Goal: Download file/media

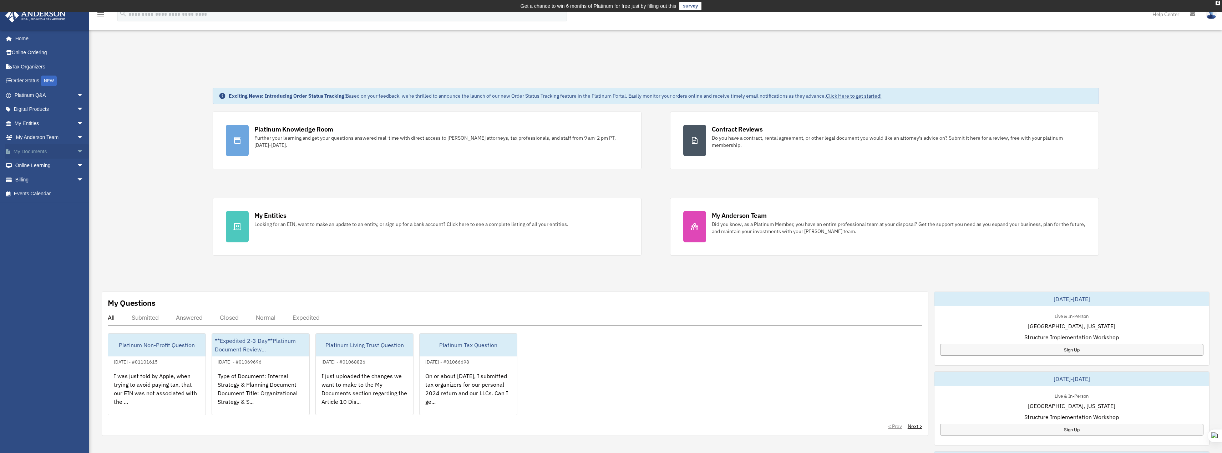
click at [39, 151] on link "My Documents arrow_drop_down" at bounding box center [50, 152] width 90 height 14
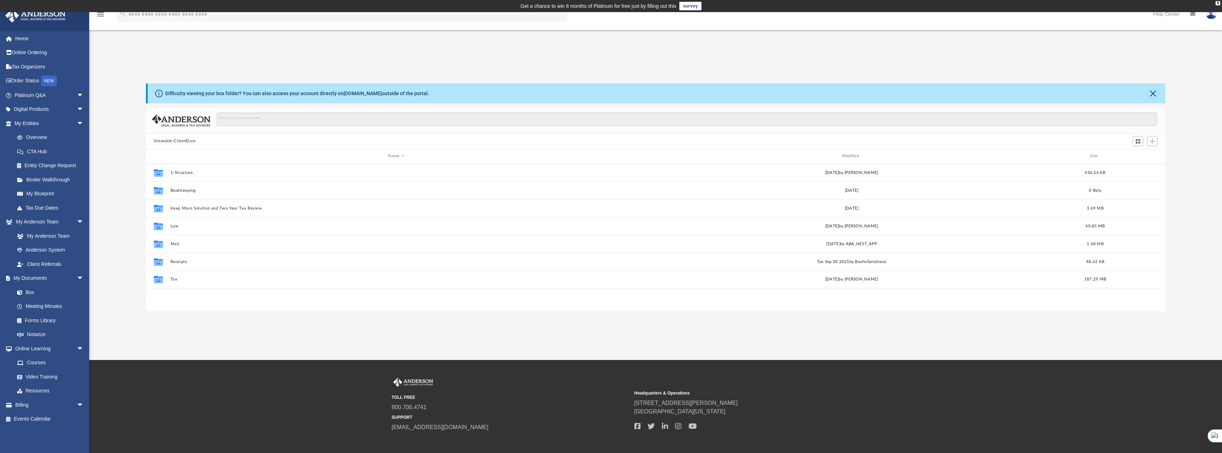
scroll to position [157, 1014]
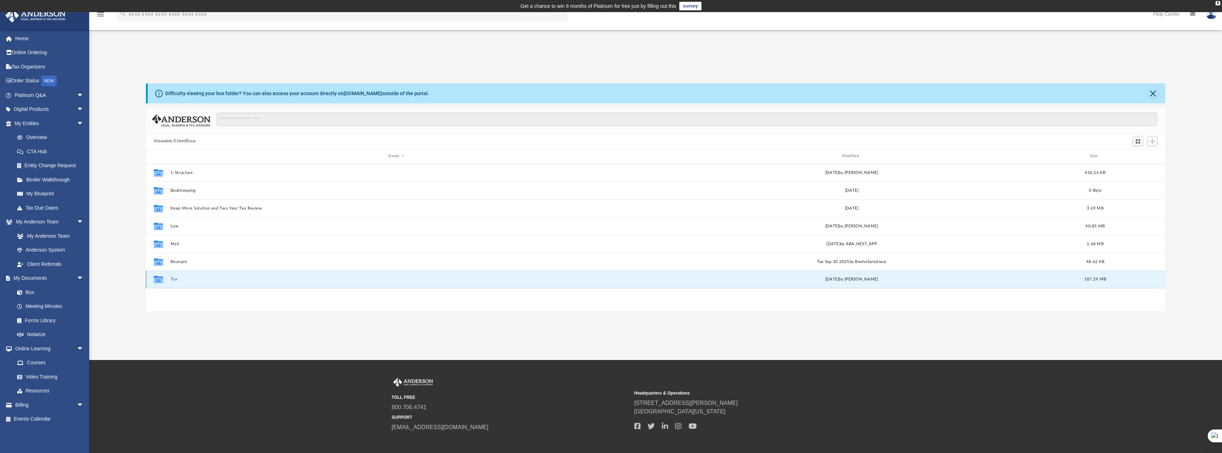
click at [174, 278] on button "Tax" at bounding box center [396, 279] width 452 height 5
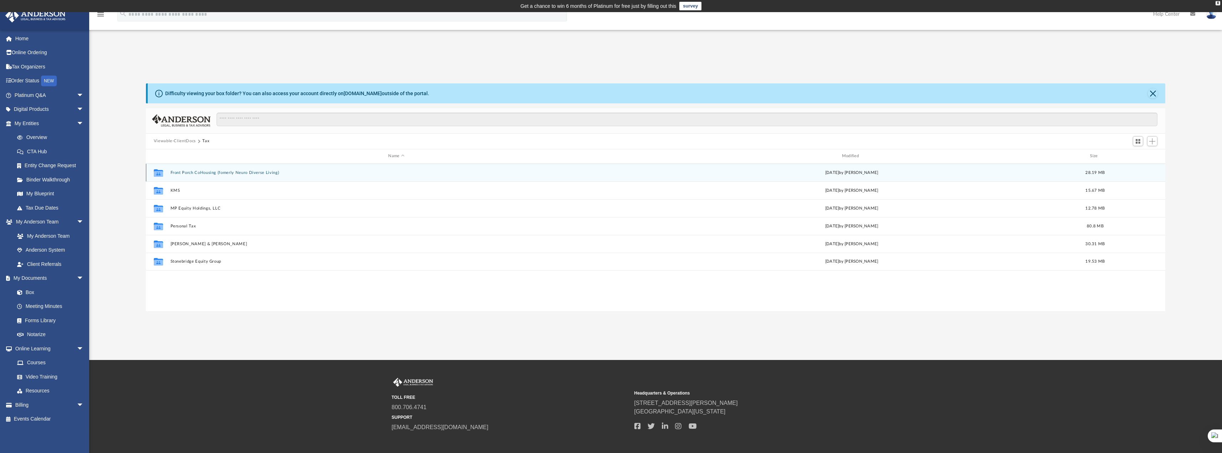
click at [213, 172] on button "Front Porch CoHousing (fomerly Neuro Diverse Living)" at bounding box center [396, 172] width 452 height 5
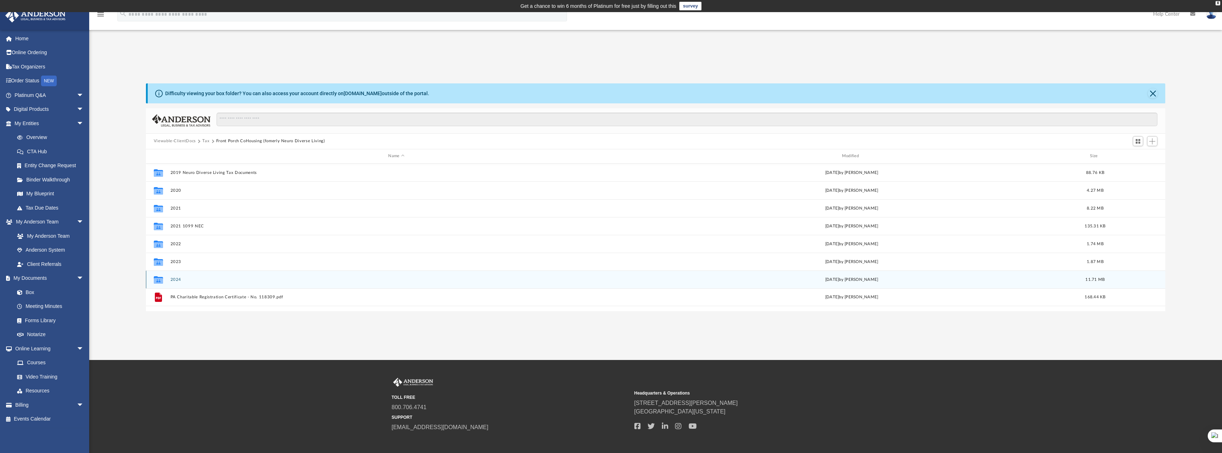
click at [177, 280] on button "2024" at bounding box center [396, 279] width 452 height 5
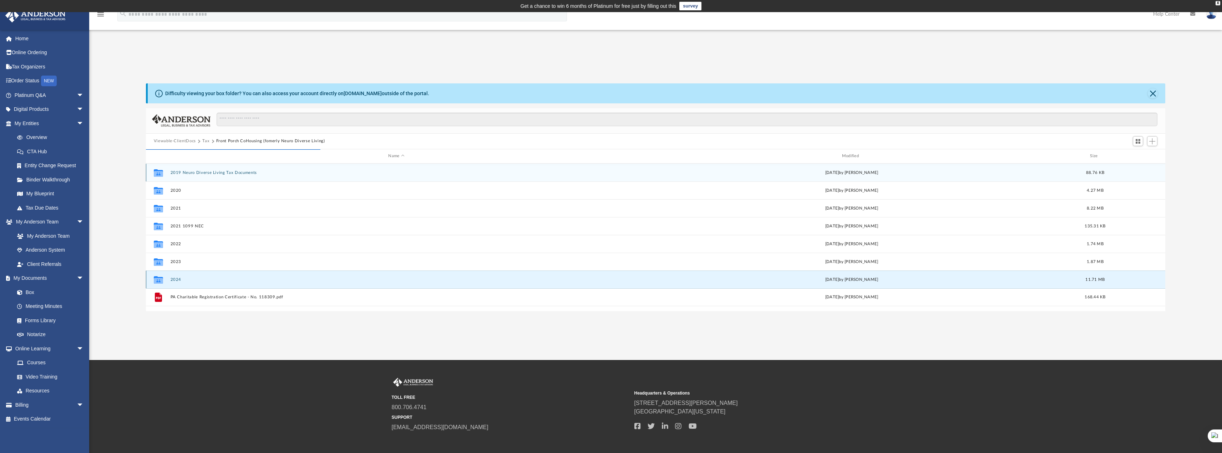
scroll to position [135, 1014]
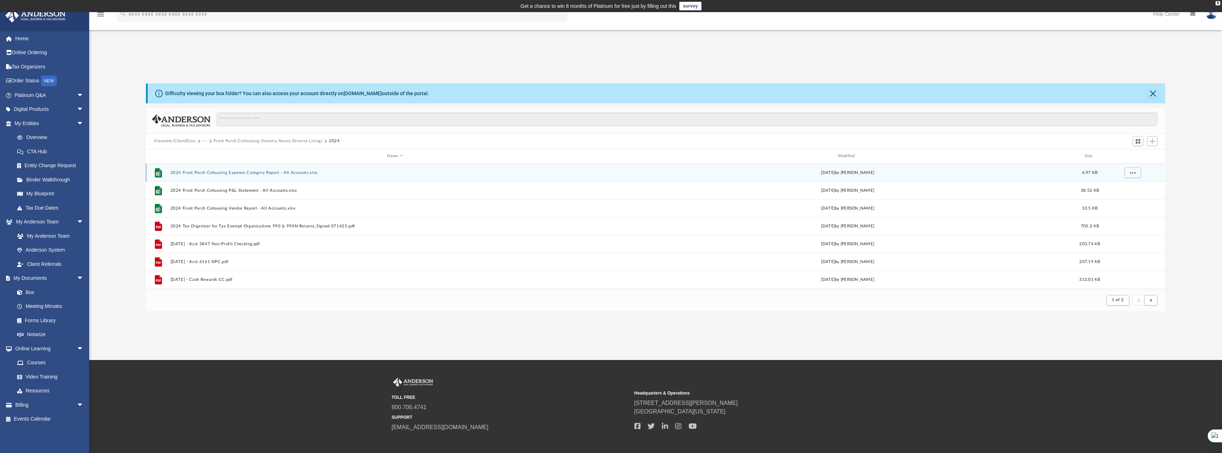
click at [241, 173] on button "2024 Front Porch Cohousing Expense Category Report - All Accounts.xlsx" at bounding box center [395, 172] width 450 height 5
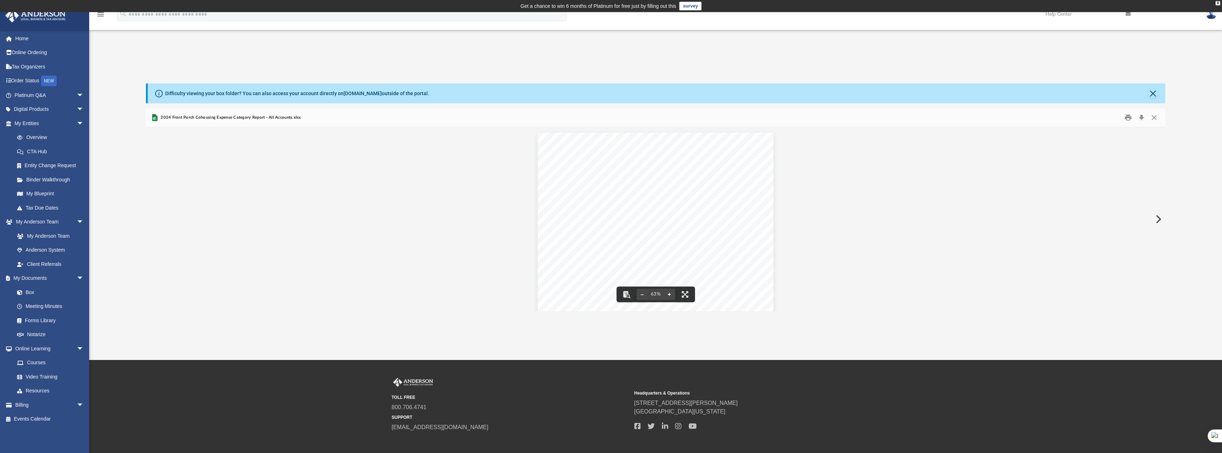
click at [667, 296] on button "File preview" at bounding box center [669, 295] width 11 height 16
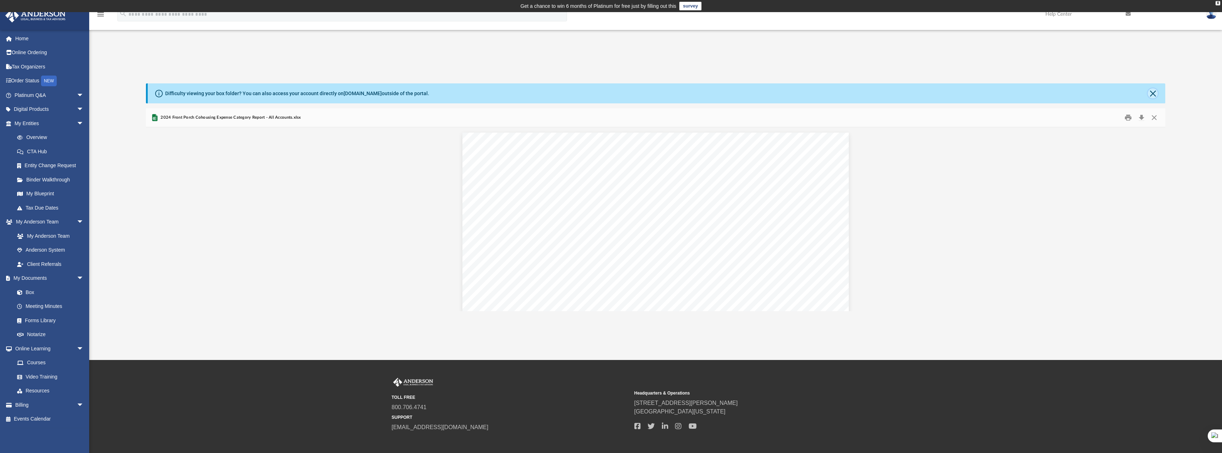
click at [1151, 94] on button "Close" at bounding box center [1153, 93] width 10 height 10
click at [1151, 94] on div "Difficulty viewing your box folder? You can also access your account directly o…" at bounding box center [656, 197] width 1020 height 228
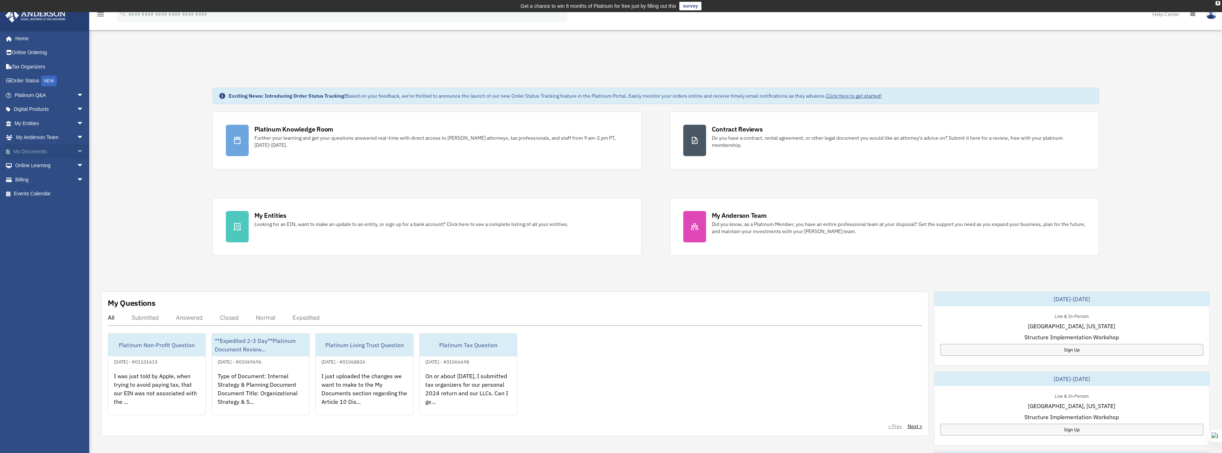
click at [36, 153] on link "My Documents arrow_drop_down" at bounding box center [50, 152] width 90 height 14
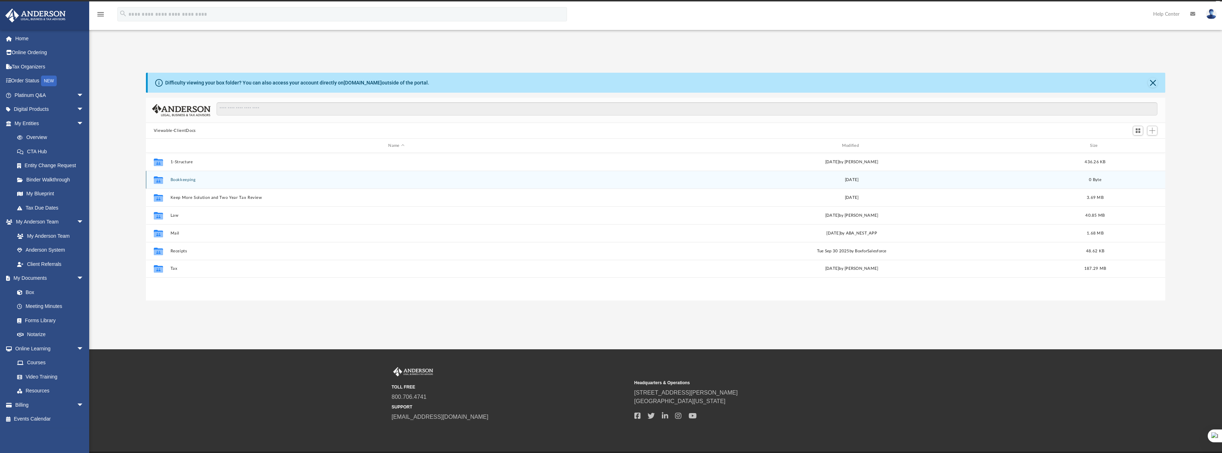
scroll to position [157, 1014]
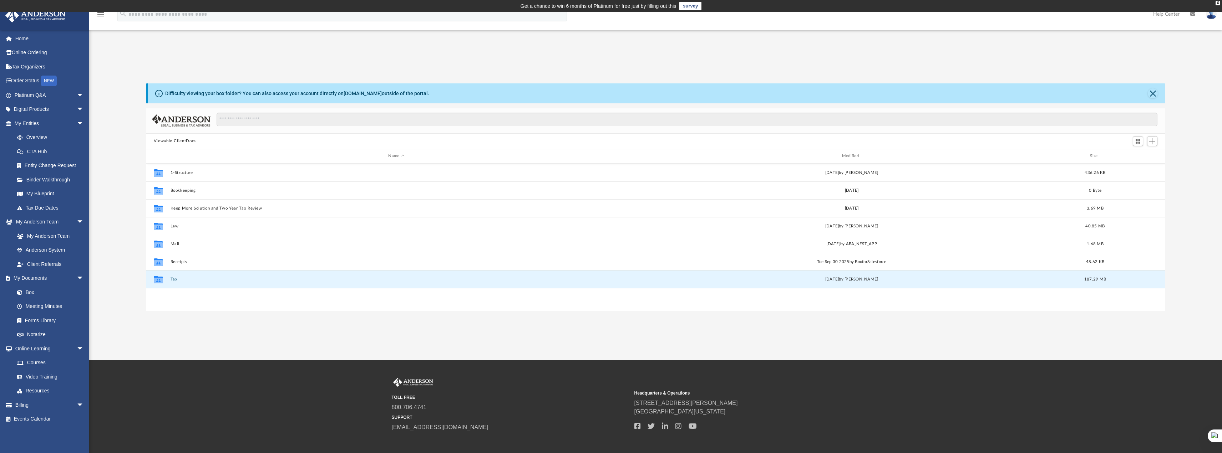
click at [175, 280] on button "Tax" at bounding box center [396, 279] width 452 height 5
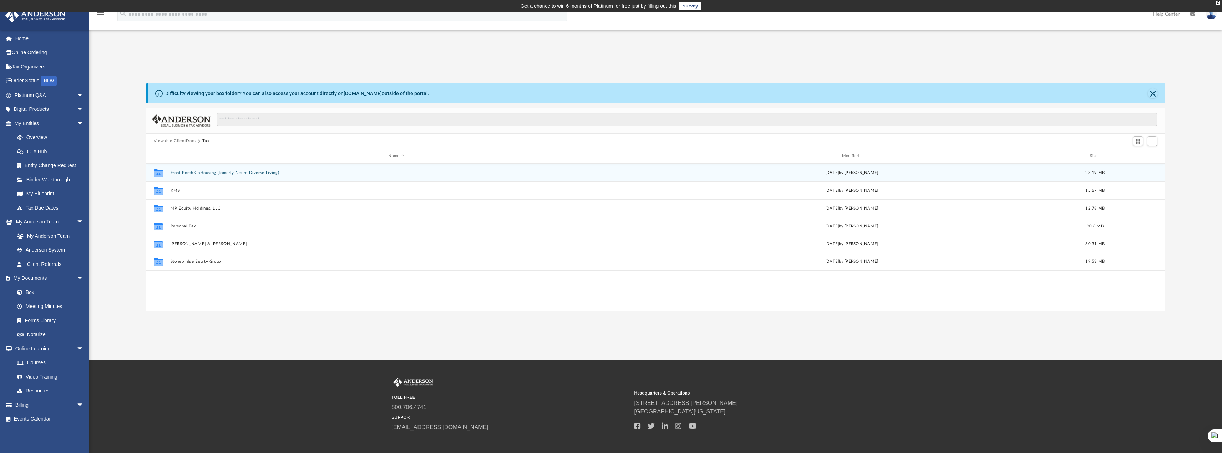
click at [215, 172] on button "Front Porch CoHousing (fomerly Neuro Diverse Living)" at bounding box center [396, 172] width 452 height 5
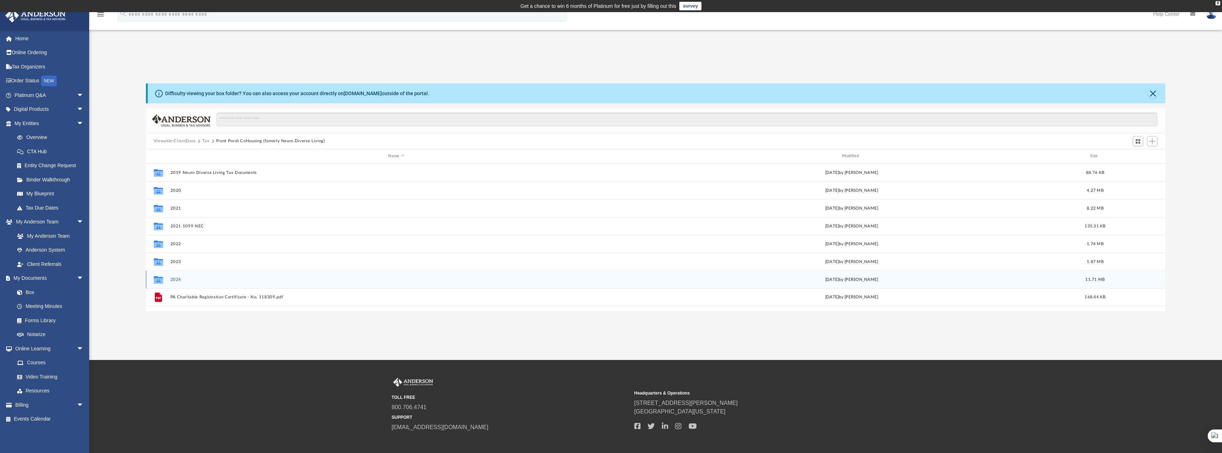
click at [182, 280] on button "2024" at bounding box center [396, 279] width 452 height 5
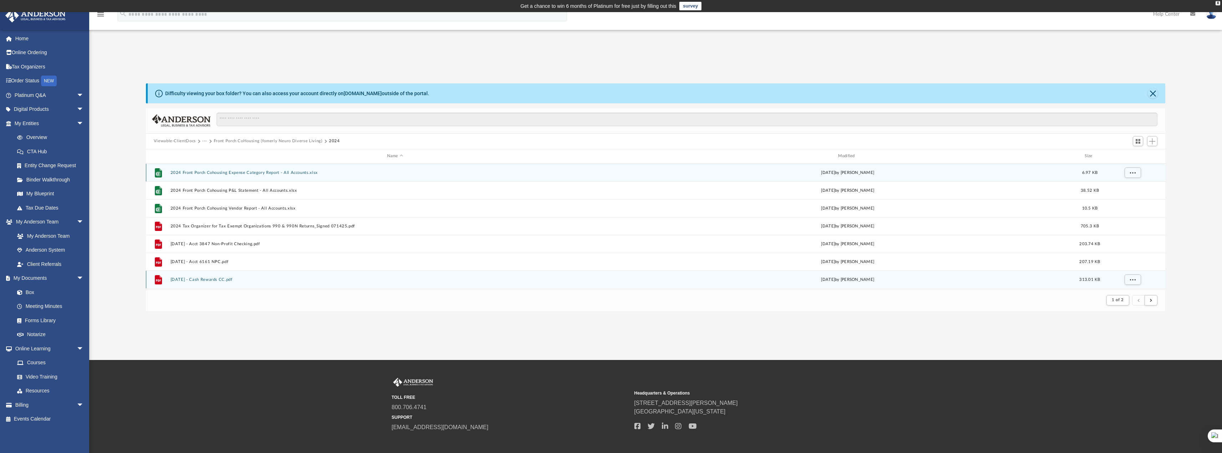
scroll to position [135, 1014]
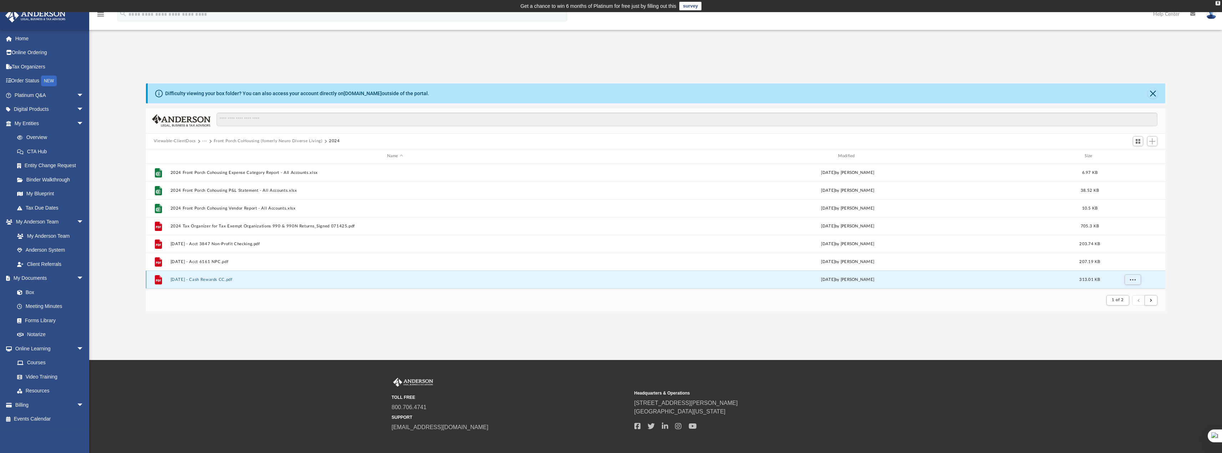
click at [177, 279] on button "April 2024 - Cash Rewards CC.pdf" at bounding box center [395, 279] width 450 height 5
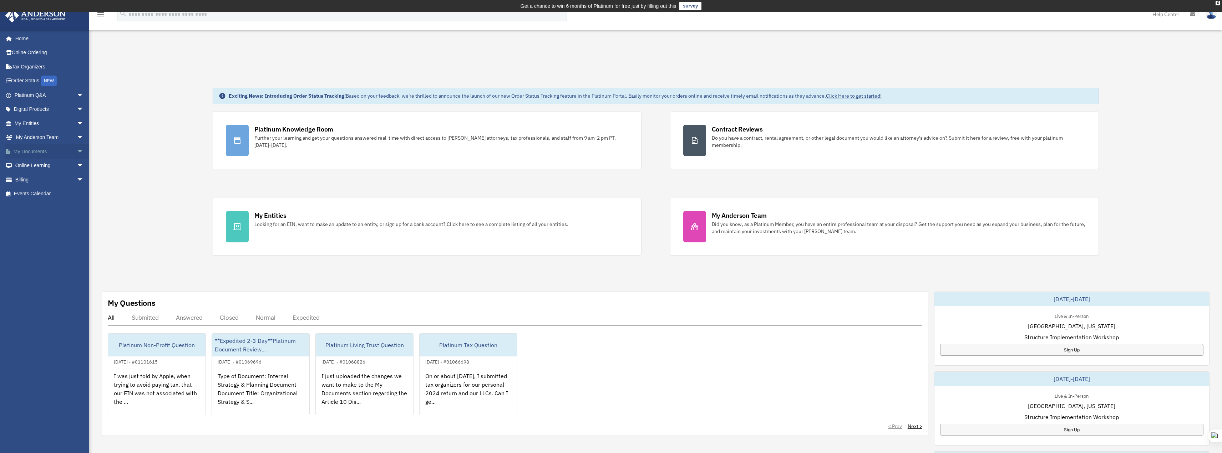
click at [29, 156] on link "My Documents arrow_drop_down" at bounding box center [50, 152] width 90 height 14
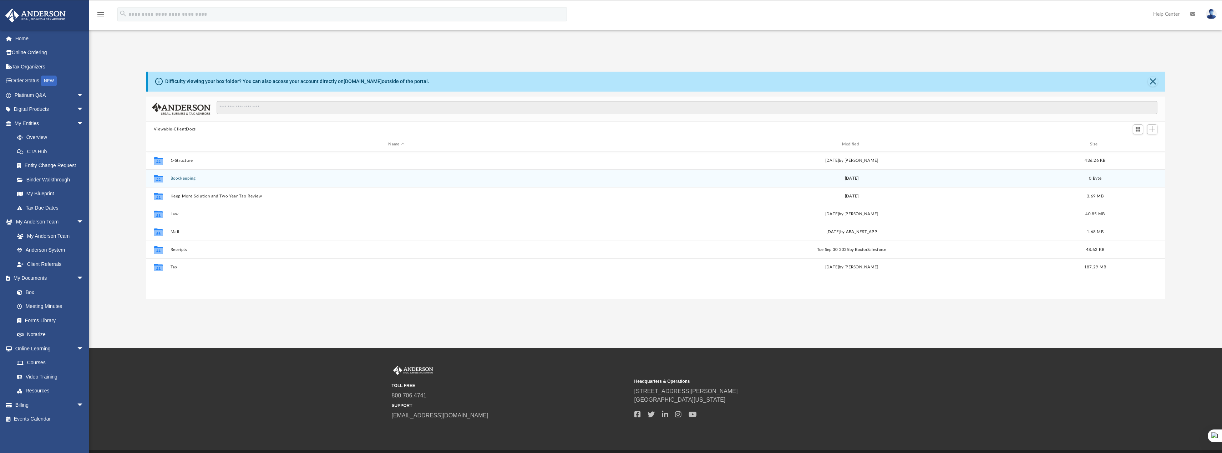
scroll to position [157, 1014]
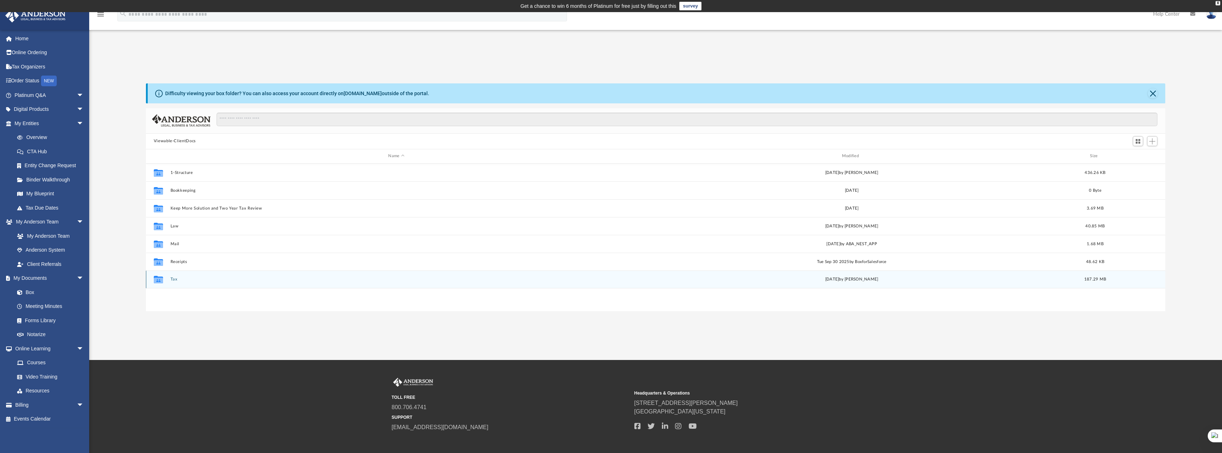
click at [174, 280] on button "Tax" at bounding box center [396, 279] width 452 height 5
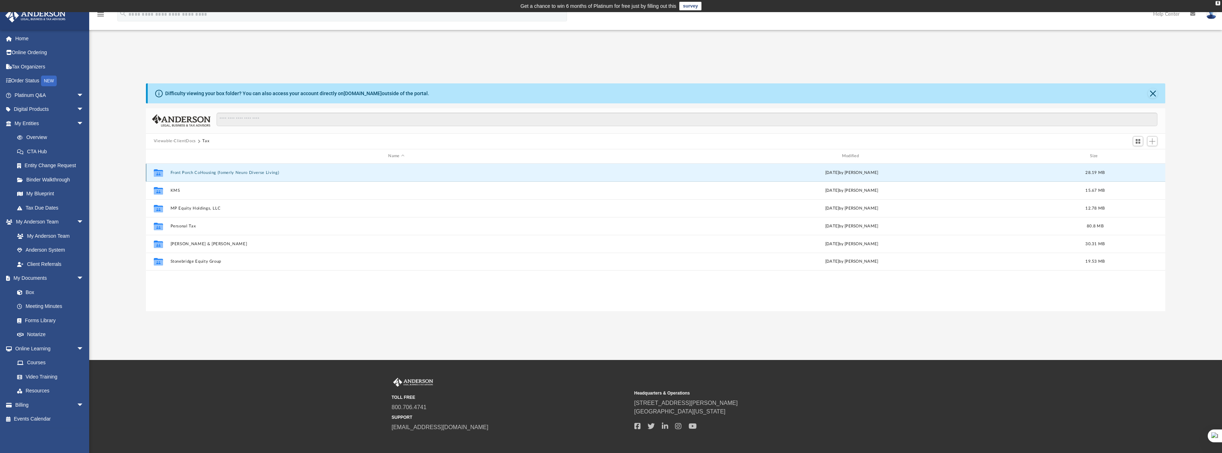
click at [205, 173] on button "Front Porch CoHousing (fomerly Neuro Diverse Living)" at bounding box center [396, 172] width 452 height 5
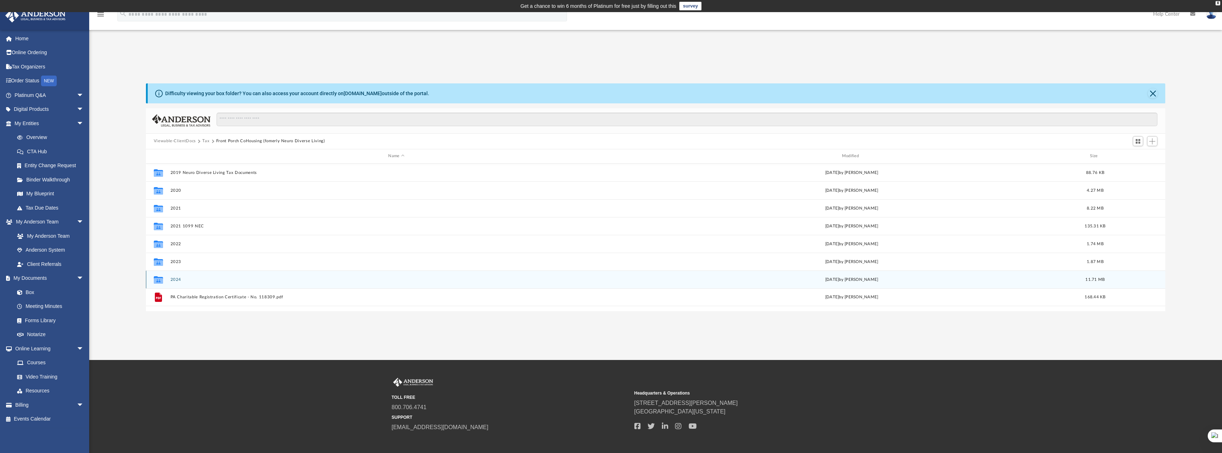
click at [176, 280] on button "2024" at bounding box center [396, 279] width 452 height 5
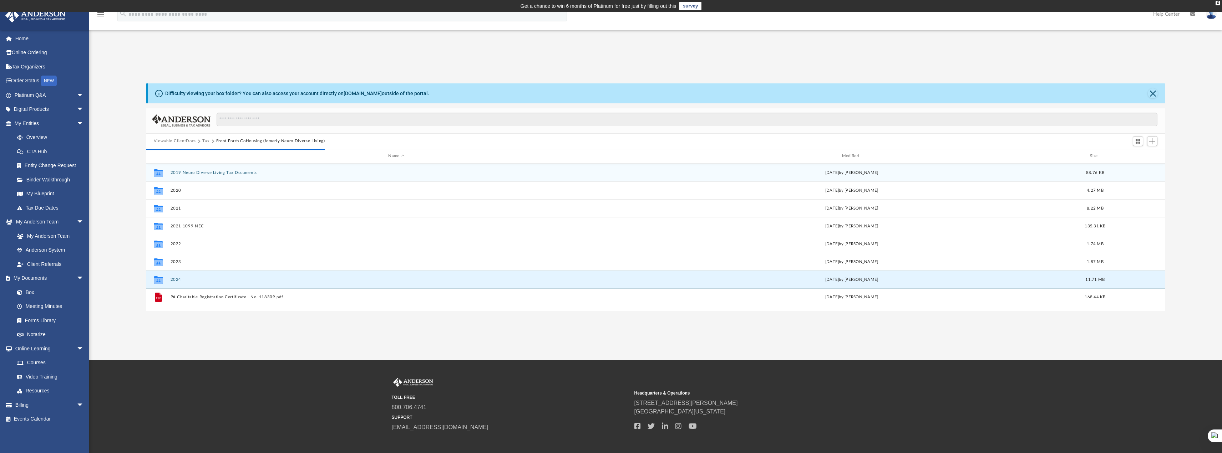
scroll to position [135, 1014]
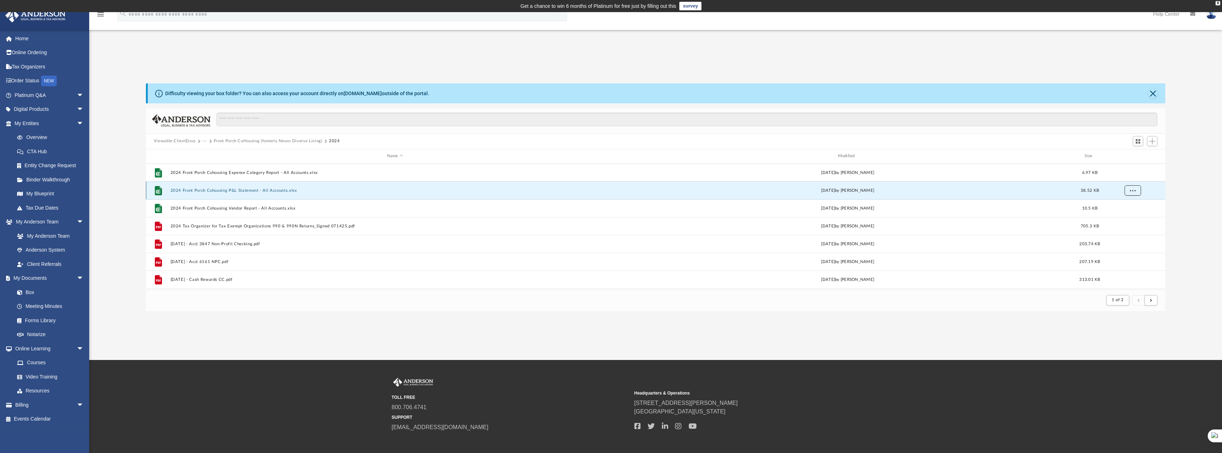
click at [1131, 191] on span "More options" at bounding box center [1133, 190] width 6 height 4
click at [1127, 216] on li "Download" at bounding box center [1126, 216] width 21 height 7
click at [177, 142] on button "Viewable-ClientDocs" at bounding box center [175, 141] width 42 height 6
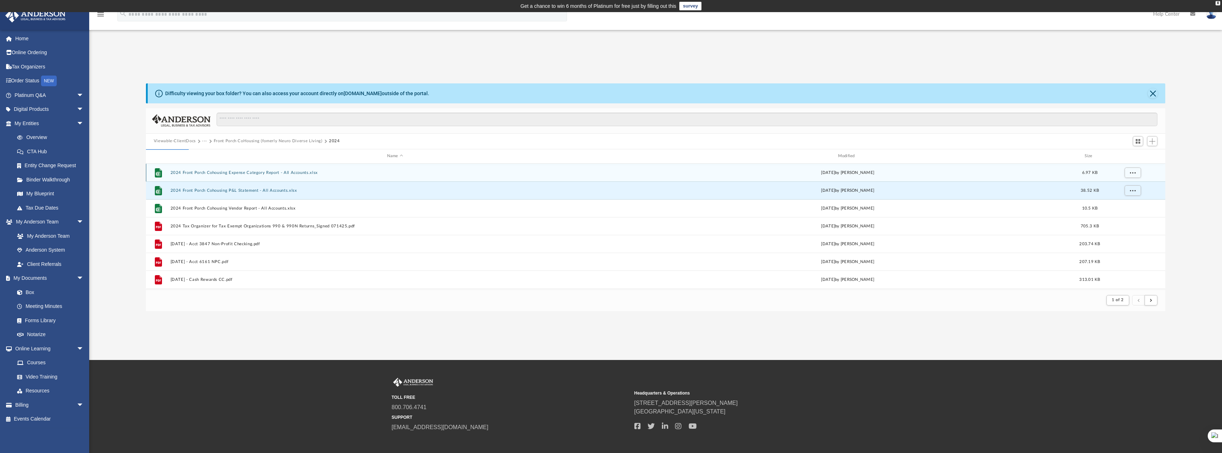
scroll to position [157, 1014]
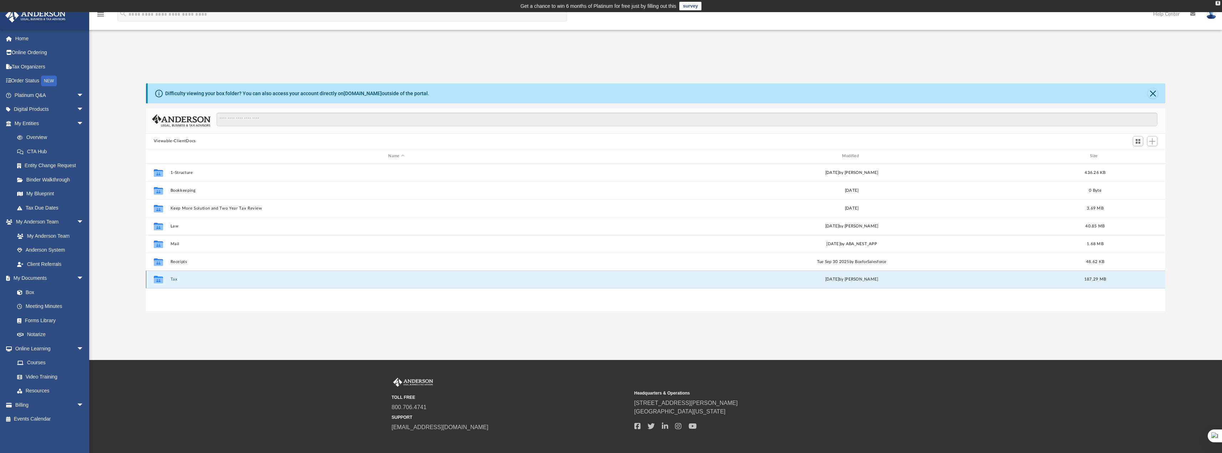
click at [174, 279] on button "Tax" at bounding box center [396, 279] width 452 height 5
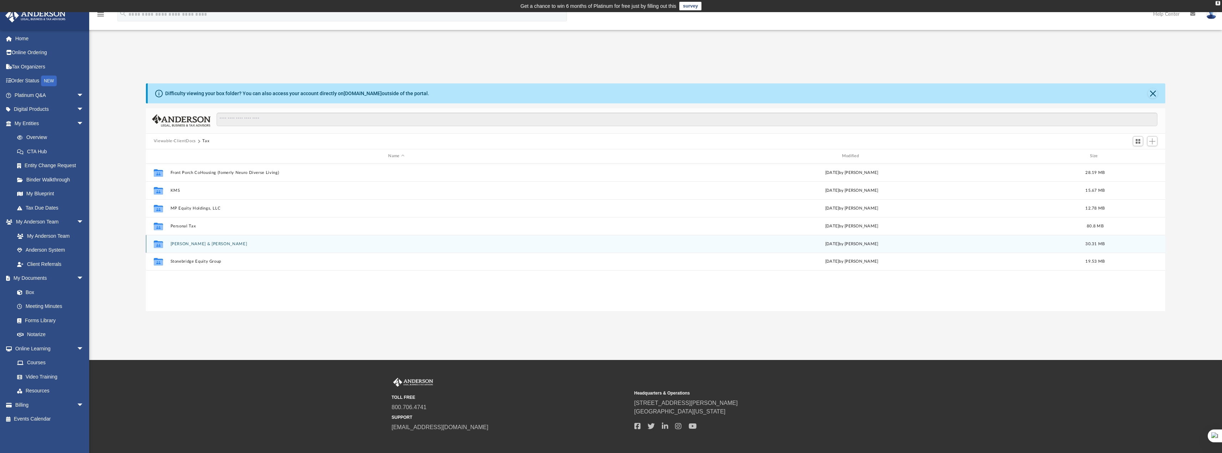
click at [194, 243] on button "Richardson, James & Nancy" at bounding box center [396, 244] width 452 height 5
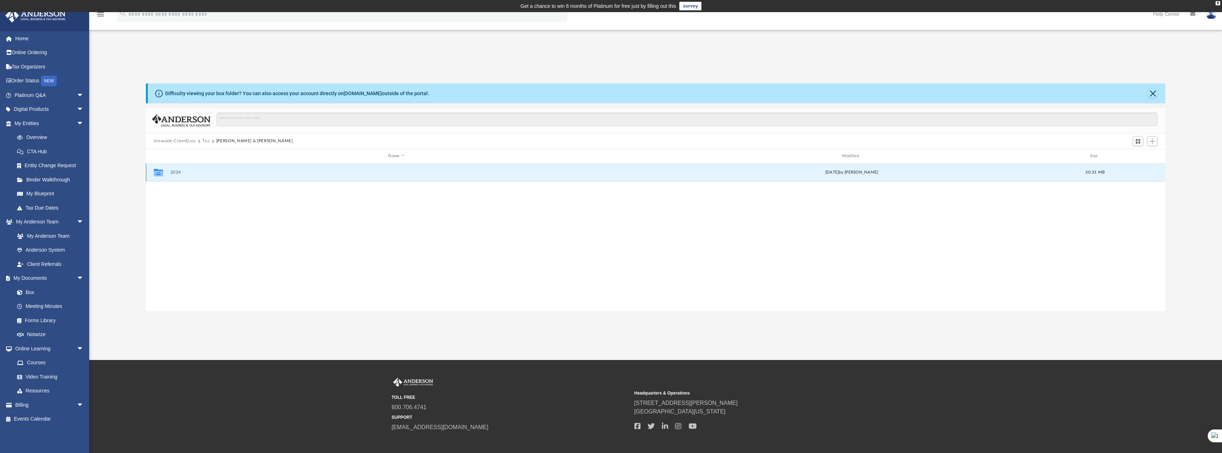
click at [179, 172] on button "2024" at bounding box center [396, 172] width 452 height 5
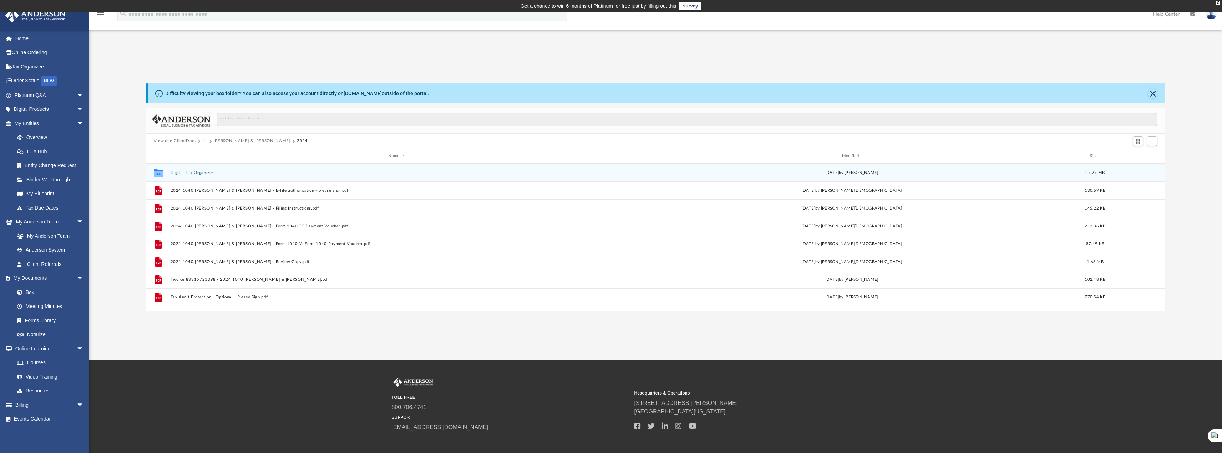
click at [194, 173] on button "Digital Tax Organizer" at bounding box center [396, 172] width 452 height 5
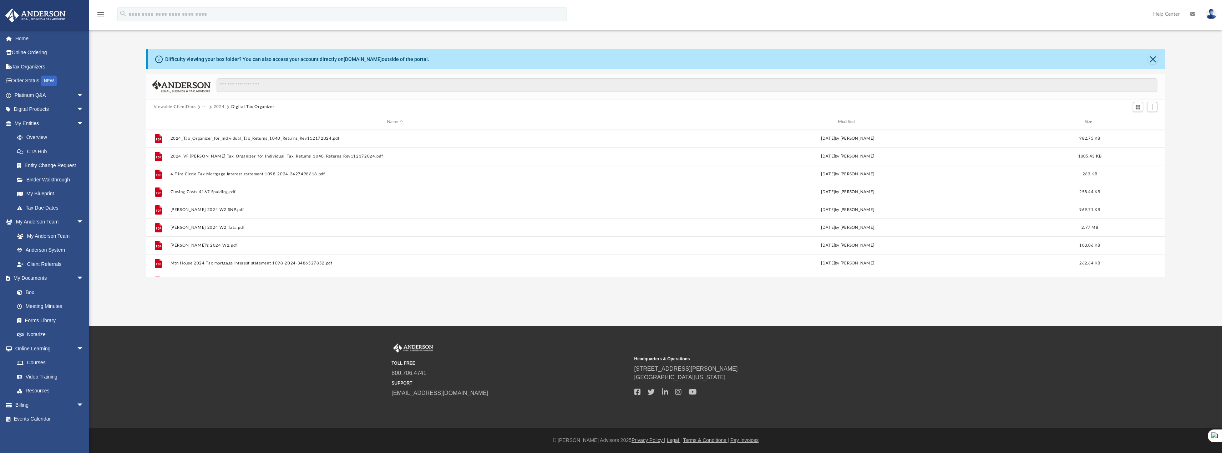
scroll to position [0, 0]
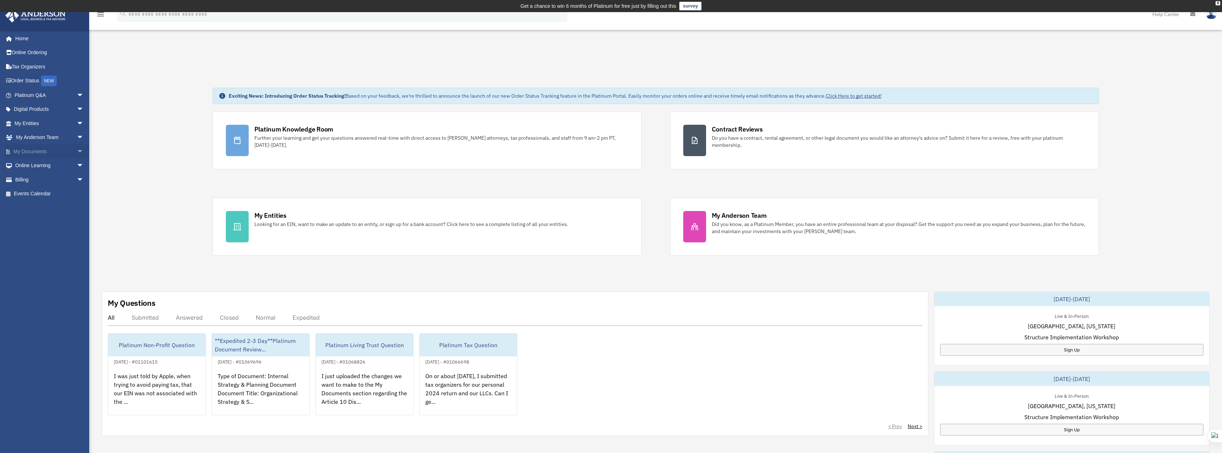
click at [45, 149] on link "My Documents arrow_drop_down" at bounding box center [50, 152] width 90 height 14
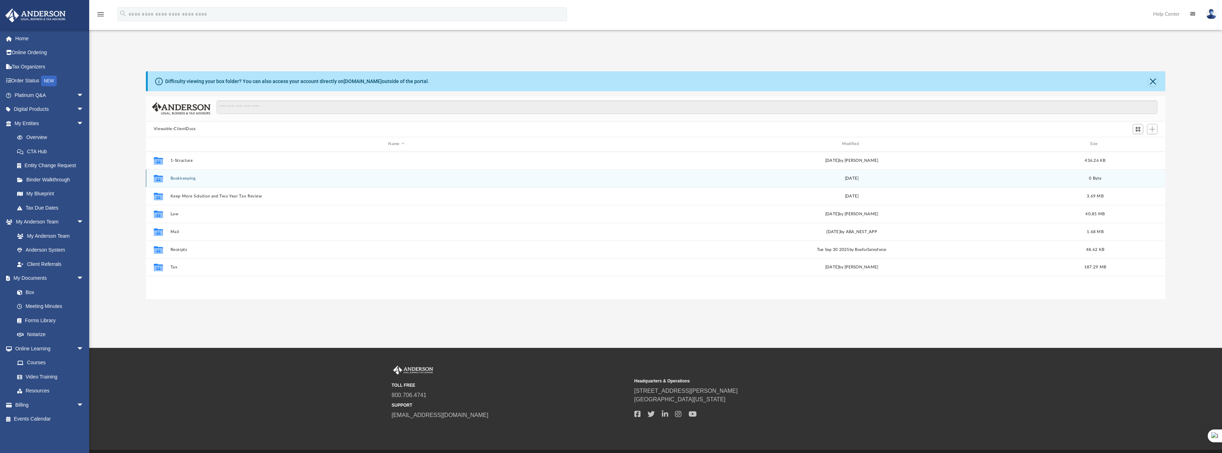
scroll to position [157, 1014]
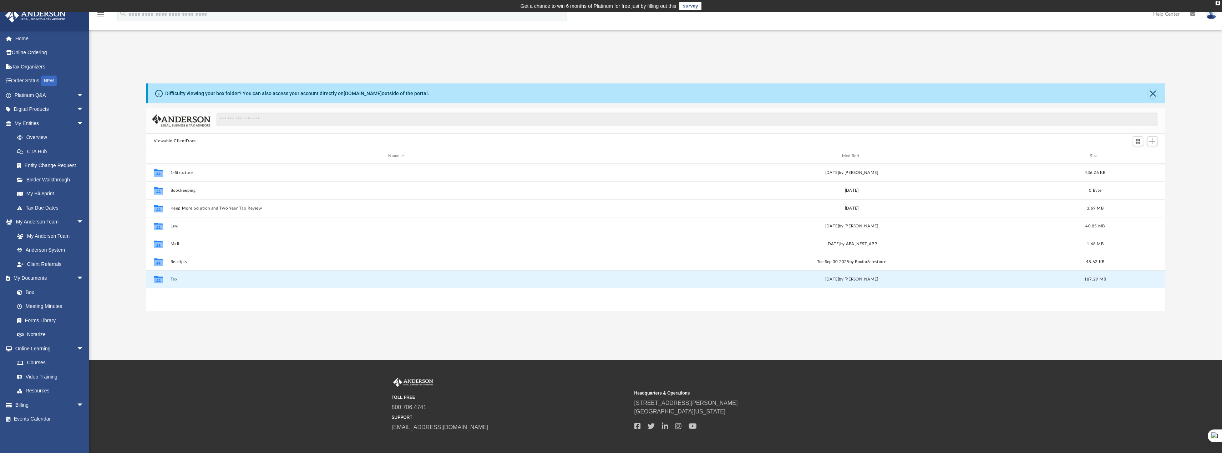
click at [177, 279] on button "Tax" at bounding box center [396, 279] width 452 height 5
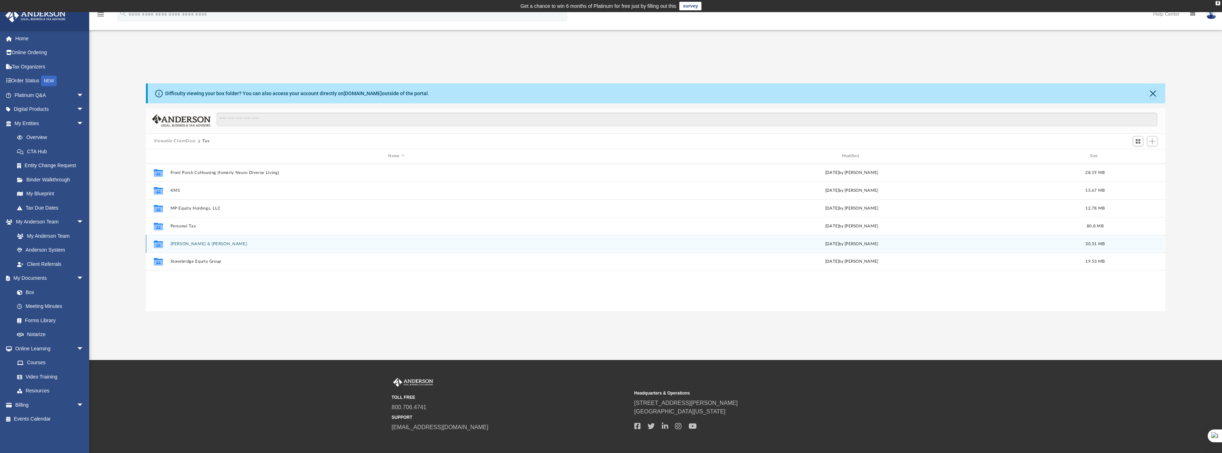
click at [202, 243] on button "[PERSON_NAME] & [PERSON_NAME]" at bounding box center [396, 244] width 452 height 5
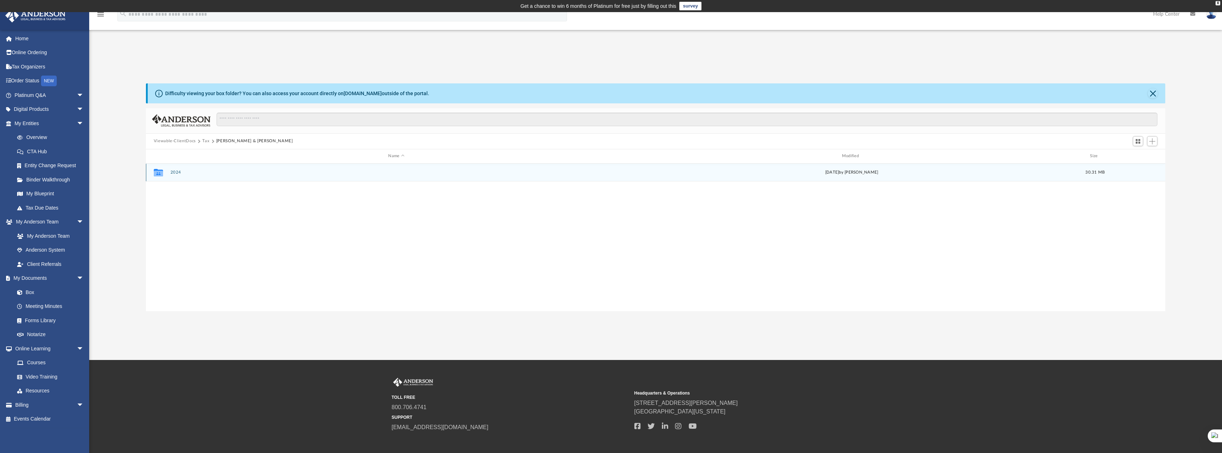
click at [176, 172] on button "2024" at bounding box center [396, 172] width 452 height 5
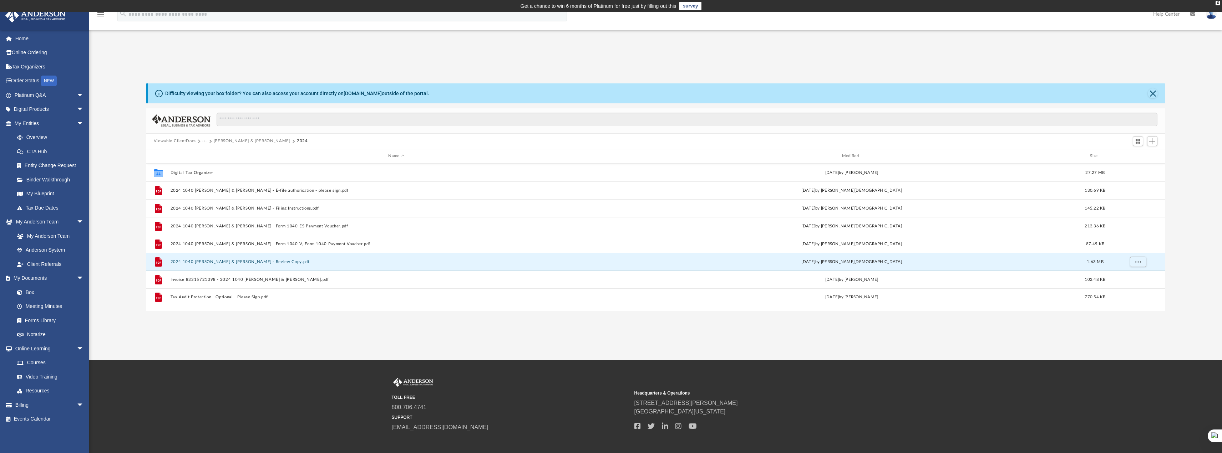
click at [245, 262] on button "2024 1040 [PERSON_NAME] & [PERSON_NAME] - Review Copy.pdf" at bounding box center [396, 261] width 452 height 5
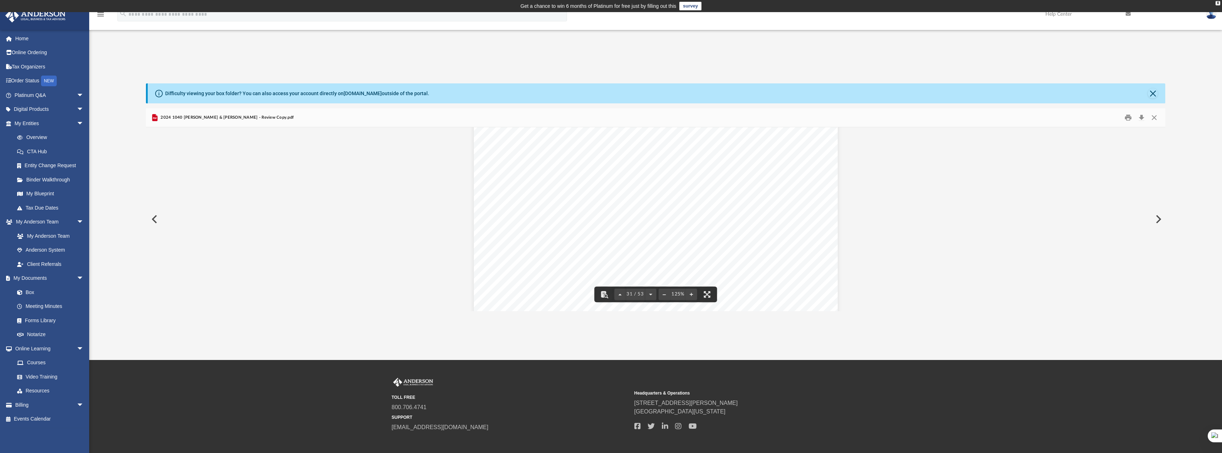
scroll to position [14889, 0]
click at [651, 295] on button "File preview" at bounding box center [650, 295] width 11 height 16
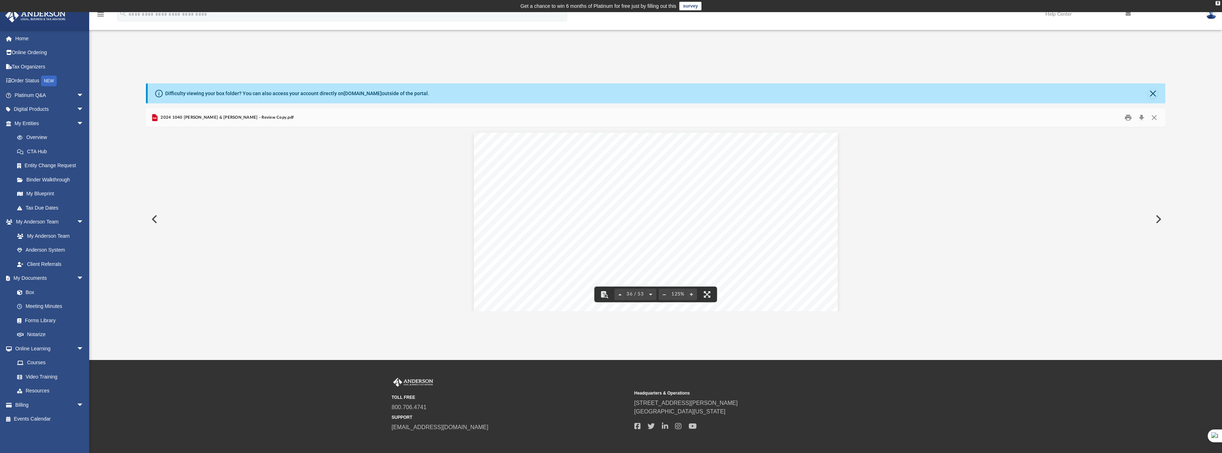
click at [651, 295] on button "File preview" at bounding box center [650, 295] width 11 height 16
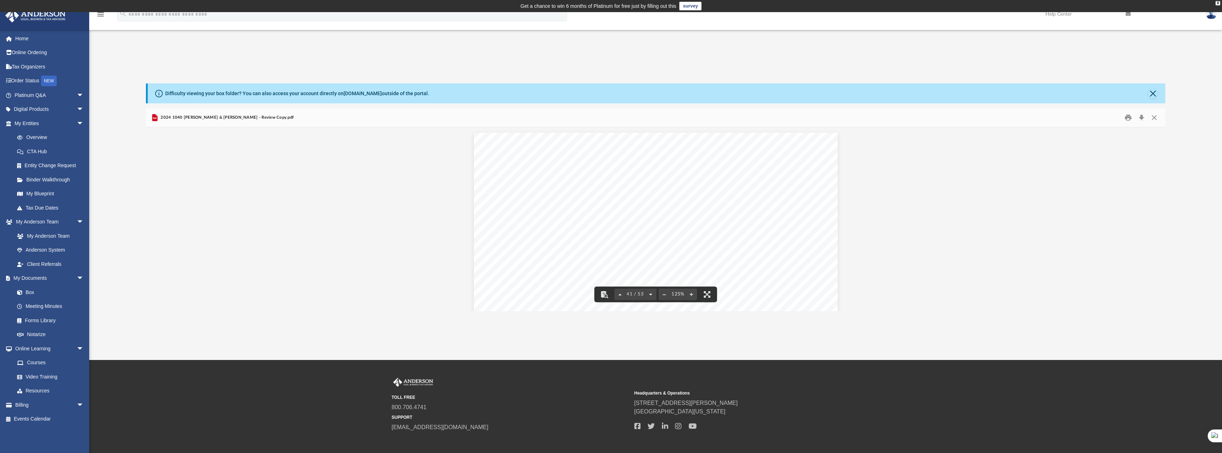
click at [651, 295] on button "File preview" at bounding box center [650, 295] width 11 height 16
